Goal: Check status: Check status

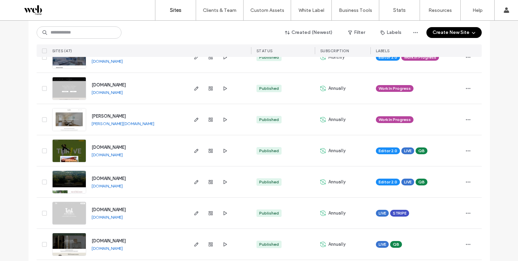
scroll to position [234, 0]
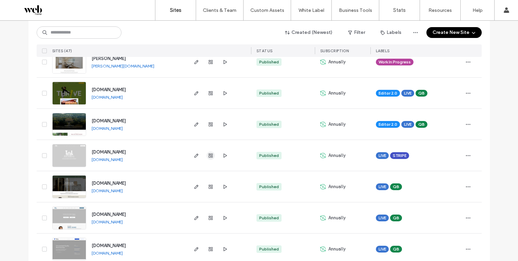
click at [211, 153] on span "button" at bounding box center [211, 156] width 8 height 8
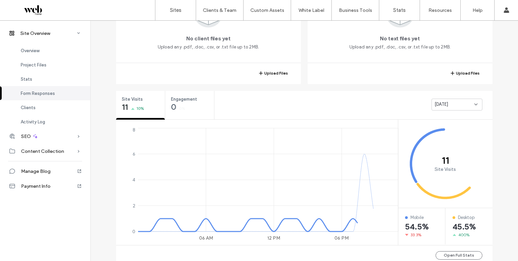
scroll to position [377, 0]
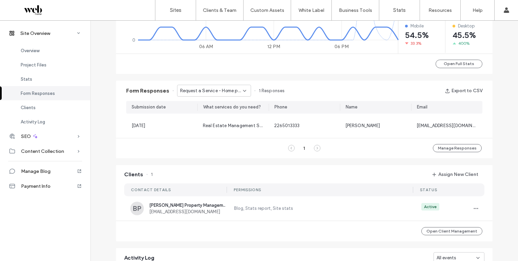
click at [211, 93] on span "Request a Service - Home page" at bounding box center [211, 91] width 63 height 7
click at [208, 113] on span "Contact Form - Contact us page" at bounding box center [208, 114] width 65 height 7
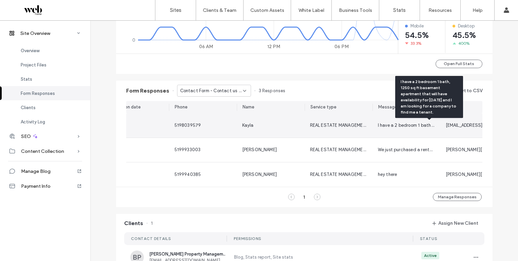
scroll to position [0, 0]
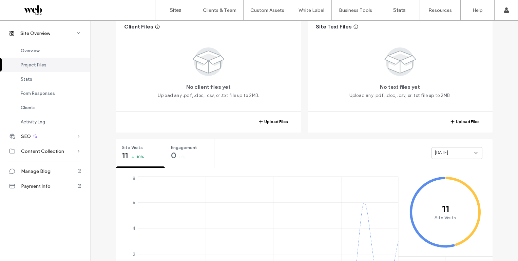
scroll to position [34, 0]
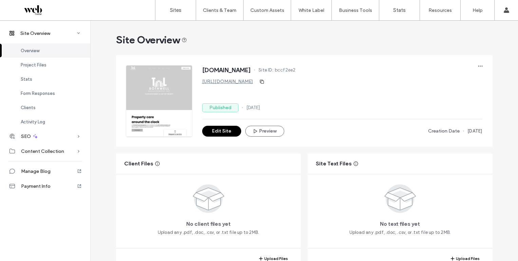
click at [228, 80] on link "[URL][DOMAIN_NAME]" at bounding box center [227, 82] width 51 height 6
